Goal: Information Seeking & Learning: Check status

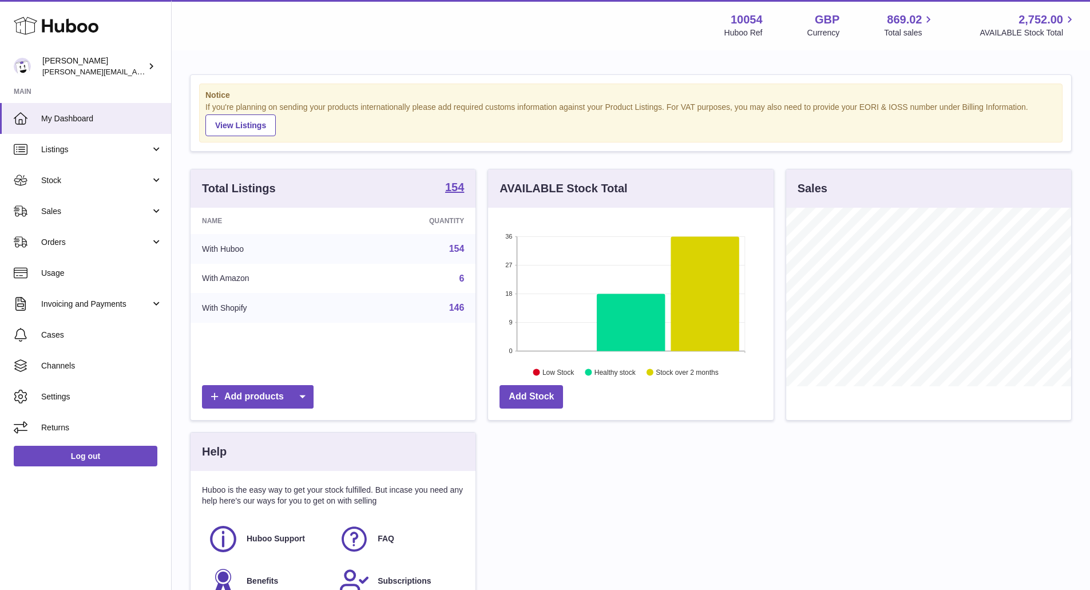
scroll to position [179, 286]
click at [74, 183] on span "Stock" at bounding box center [95, 180] width 109 height 11
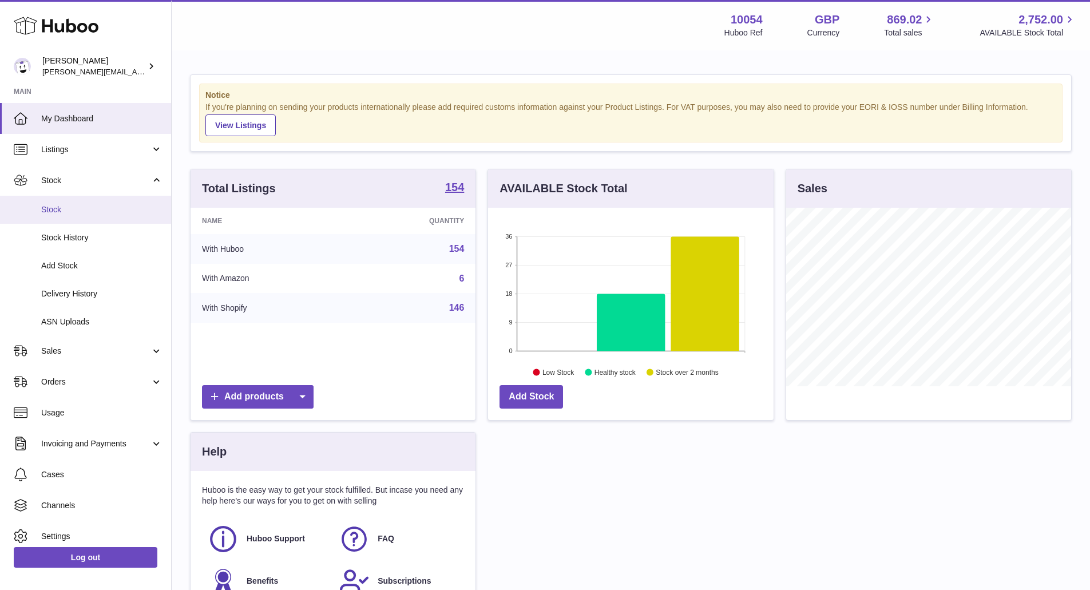
click at [86, 213] on span "Stock" at bounding box center [101, 209] width 121 height 11
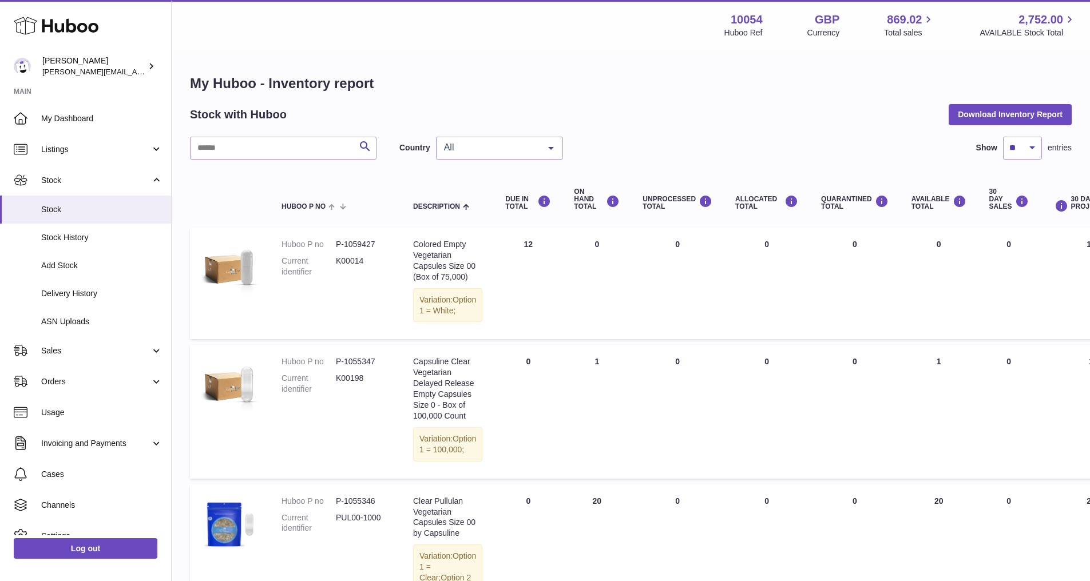
click at [441, 153] on div "All" at bounding box center [499, 148] width 127 height 23
click at [456, 215] on span "NL" at bounding box center [500, 216] width 126 height 23
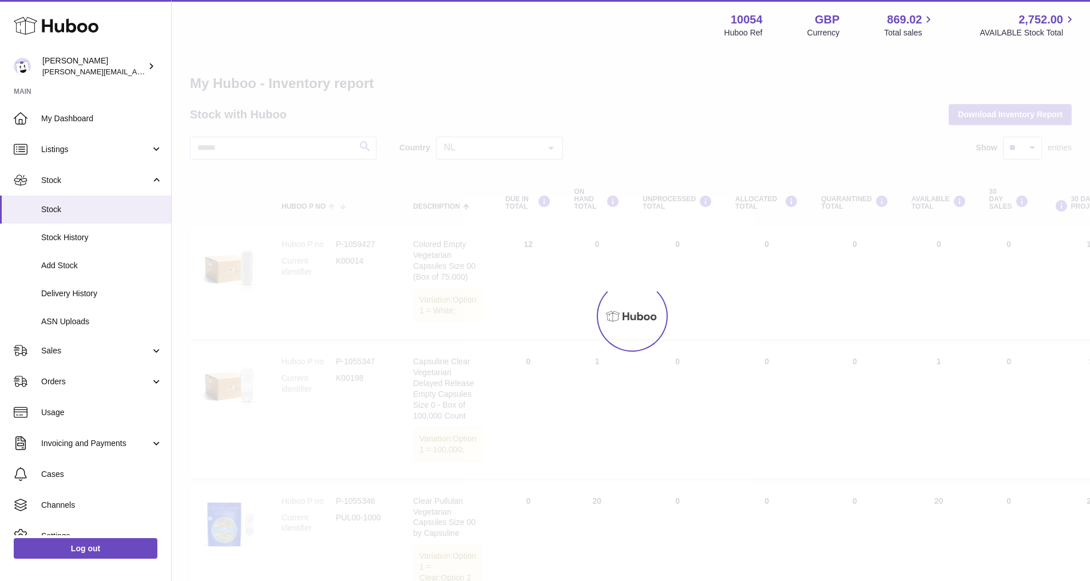
click at [287, 149] on div at bounding box center [631, 317] width 919 height 530
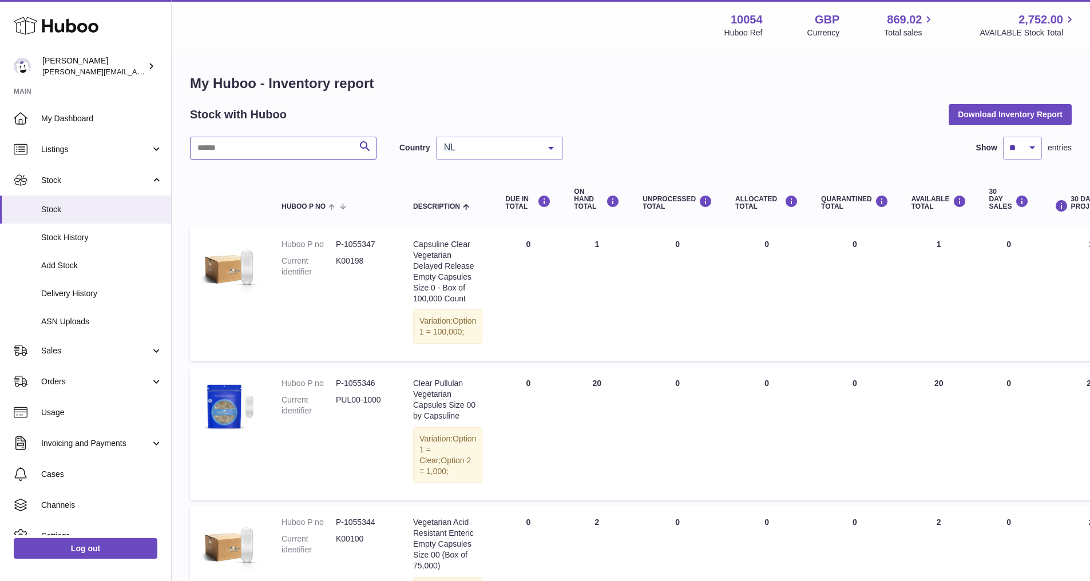
click at [288, 146] on input "text" at bounding box center [283, 148] width 187 height 23
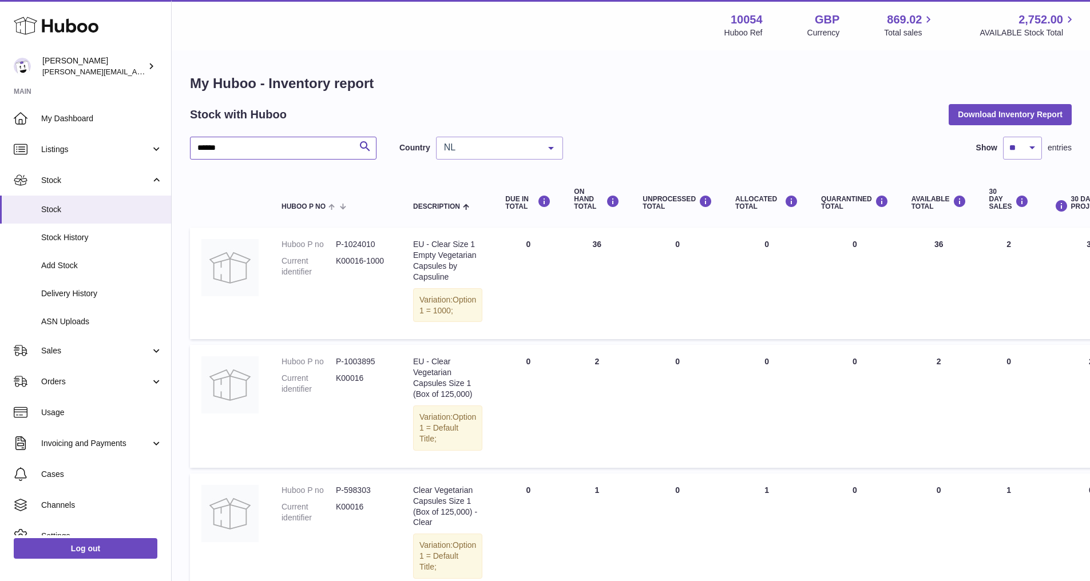
type input "******"
